Goal: Information Seeking & Learning: Learn about a topic

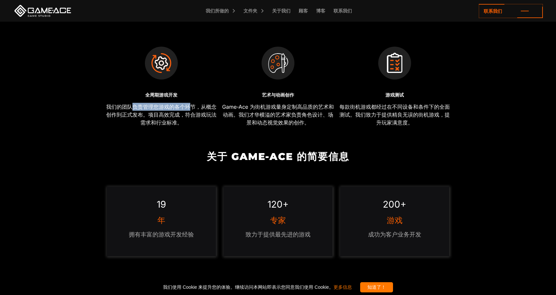
click at [192, 107] on font "我们的团队负责管理您游戏的各个环节，从概念创作到正式发布。项目高效完成，符合游戏玩法需求和行业标准。" at bounding box center [161, 114] width 110 height 22
click at [142, 116] on font "我们的团队负责管理您游戏的各个环节，从概念创作到正式发布。项目高效完成，符合游戏玩法需求和行业标准。" at bounding box center [161, 114] width 110 height 22
drag, startPoint x: 125, startPoint y: 113, endPoint x: 154, endPoint y: 120, distance: 29.6
click at [154, 120] on font "我们的团队负责管理您游戏的各个环节，从概念创作到正式发布。项目高效完成，符合游戏玩法需求和行业标准。" at bounding box center [161, 114] width 110 height 22
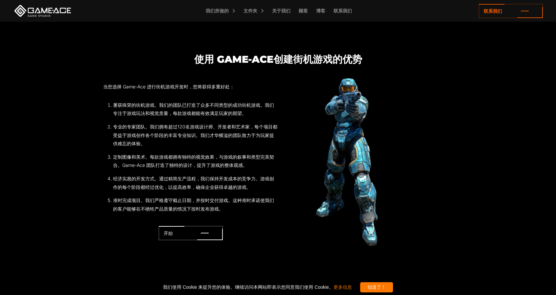
scroll to position [591, 0]
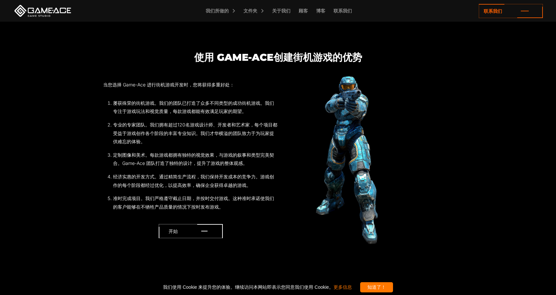
click at [190, 232] on icon at bounding box center [191, 231] width 64 height 14
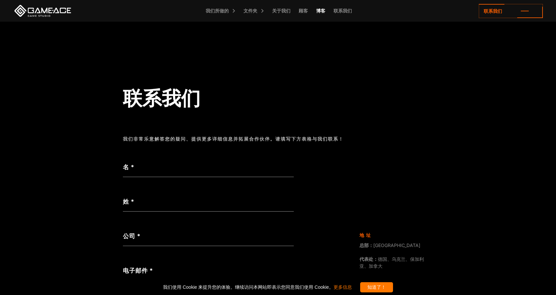
click at [321, 10] on font "博客" at bounding box center [320, 11] width 9 height 6
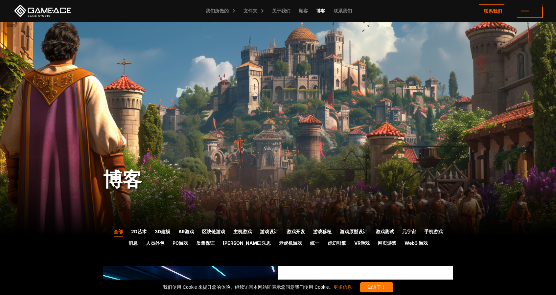
click at [322, 12] on font "博客" at bounding box center [320, 11] width 9 height 6
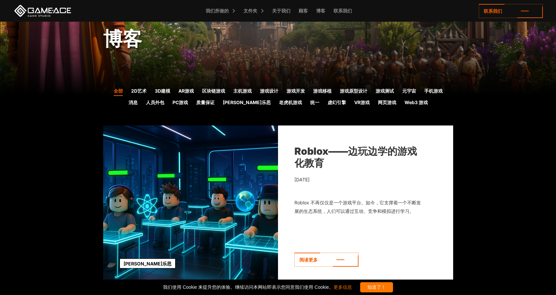
scroll to position [164, 0]
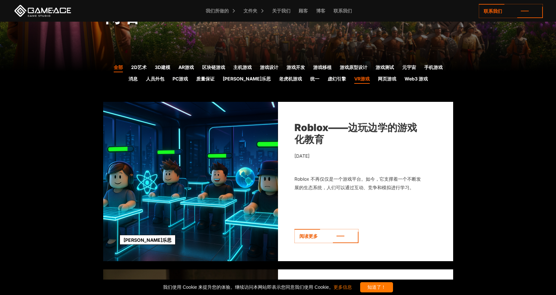
click at [354, 77] on font "VR游戏" at bounding box center [361, 79] width 15 height 6
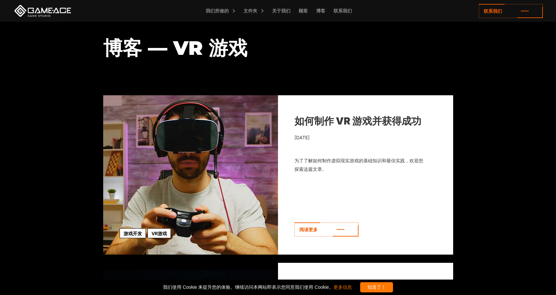
scroll to position [295, 0]
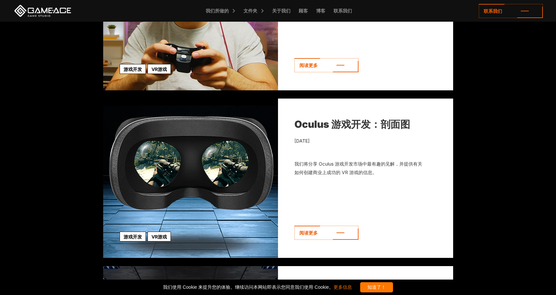
click at [219, 181] on img at bounding box center [190, 177] width 175 height 159
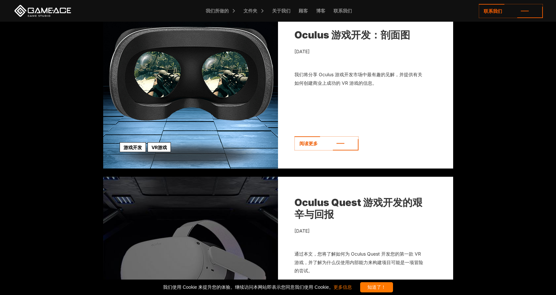
scroll to position [394, 0]
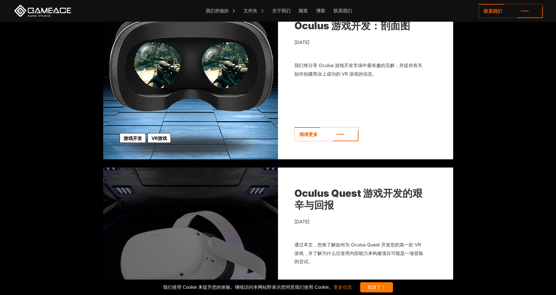
click at [179, 76] on img at bounding box center [190, 79] width 175 height 159
click at [157, 142] on link "VR游戏" at bounding box center [158, 138] width 23 height 10
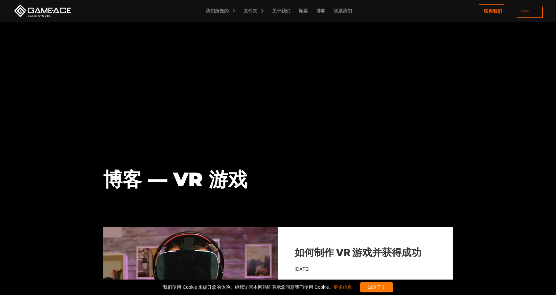
scroll to position [164, 0]
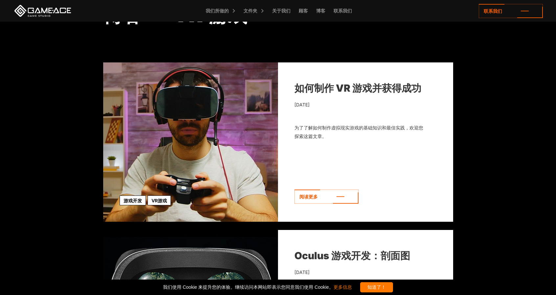
click at [188, 129] on img at bounding box center [190, 141] width 175 height 159
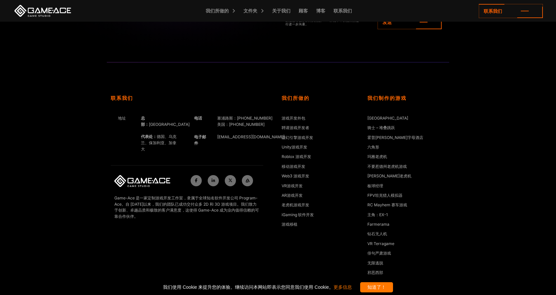
scroll to position [2350, 0]
